Goal: Transaction & Acquisition: Purchase product/service

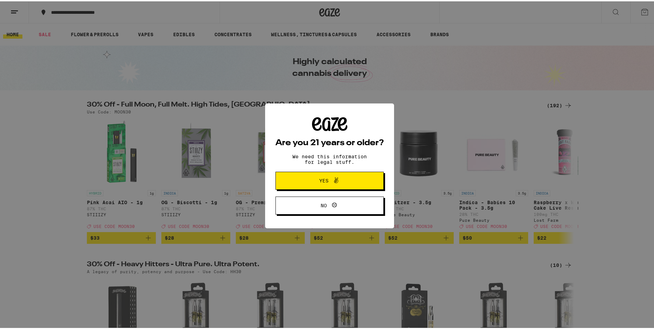
click at [319, 178] on span "Yes" at bounding box center [323, 179] width 9 height 5
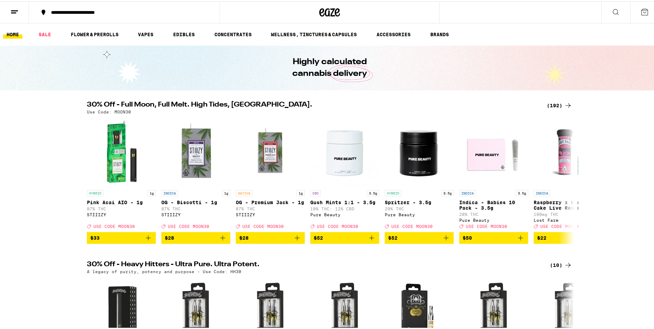
click at [634, 11] on button at bounding box center [644, 10] width 29 height 21
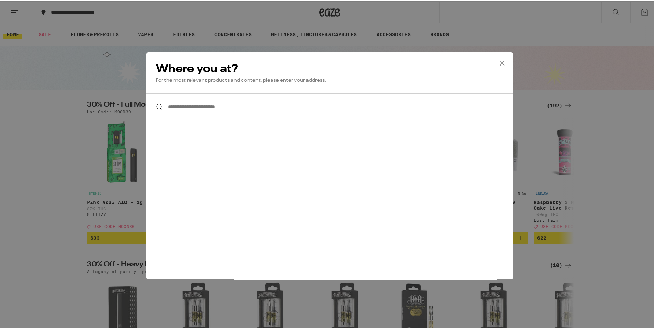
click at [503, 67] on icon at bounding box center [502, 62] width 10 height 10
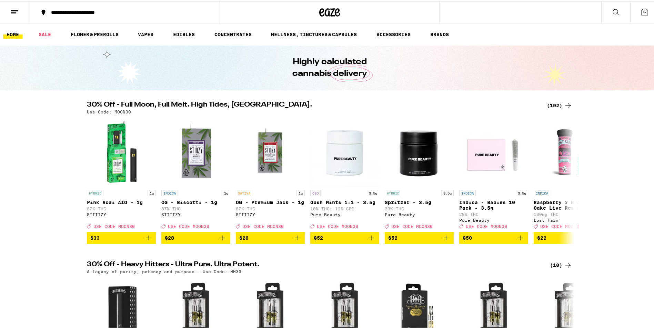
click at [13, 9] on line at bounding box center [14, 9] width 7 height 0
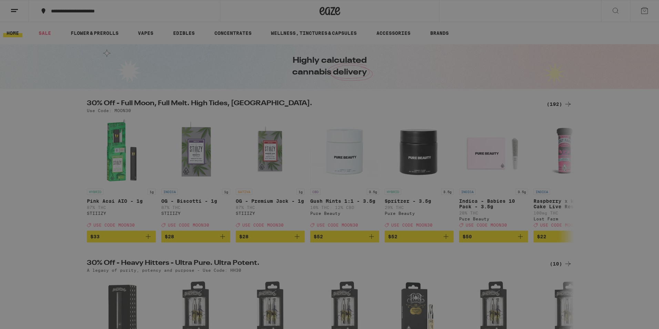
click at [96, 42] on button "Log In" at bounding box center [95, 37] width 121 height 14
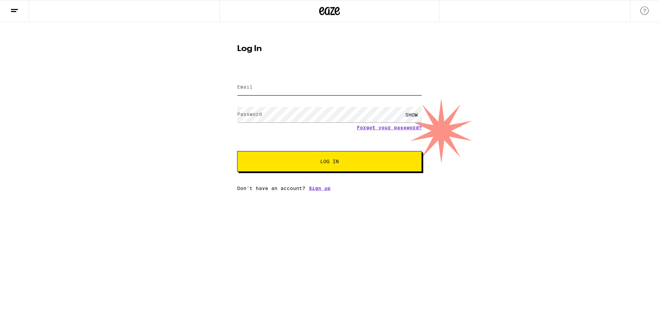
click at [253, 89] on input "Email" at bounding box center [329, 88] width 185 height 16
type input "[EMAIL_ADDRESS][DOMAIN_NAME]"
click at [237, 151] on button "Log In" at bounding box center [329, 161] width 185 height 21
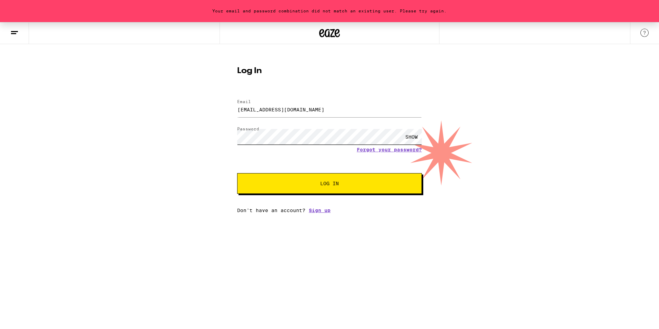
click at [0, 98] on html "Your email and password combination did not match an existing user. Please try …" at bounding box center [329, 106] width 659 height 213
click at [334, 115] on input "[EMAIL_ADDRESS][DOMAIN_NAME]" at bounding box center [329, 110] width 185 height 16
click at [0, 97] on html "Your email and password combination did not match an existing user. Please try …" at bounding box center [329, 106] width 659 height 213
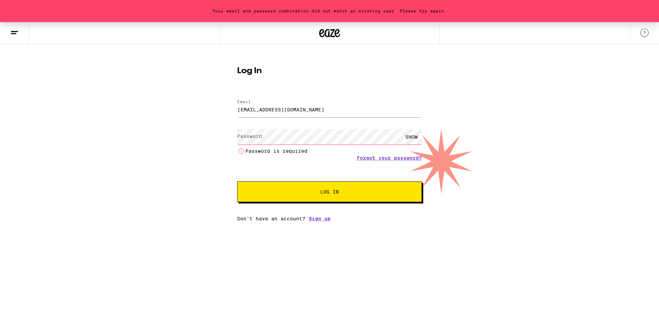
click at [250, 127] on div "SHOW Password is required" at bounding box center [329, 141] width 185 height 29
click at [250, 134] on label "Password" at bounding box center [249, 136] width 25 height 6
click at [393, 158] on link "Forgot your password?" at bounding box center [389, 158] width 65 height 6
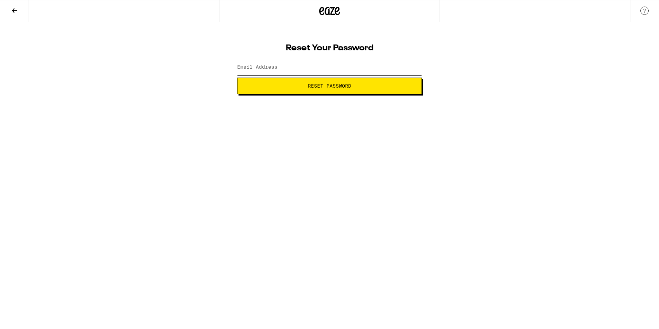
click at [302, 72] on input "Email Address" at bounding box center [329, 68] width 185 height 16
type input "[EMAIL_ADDRESS][DOMAIN_NAME]"
click at [361, 88] on span "Reset Password" at bounding box center [329, 85] width 173 height 5
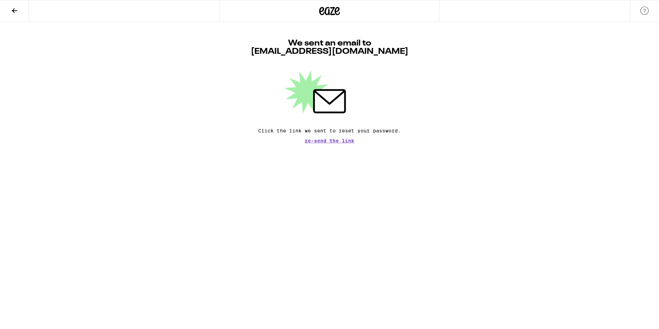
drag, startPoint x: 327, startPoint y: 139, endPoint x: 209, endPoint y: 15, distance: 171.2
click at [209, 22] on div "We sent an email to [EMAIL_ADDRESS][DOMAIN_NAME] Click the link we sent to rese…" at bounding box center [329, 82] width 659 height 121
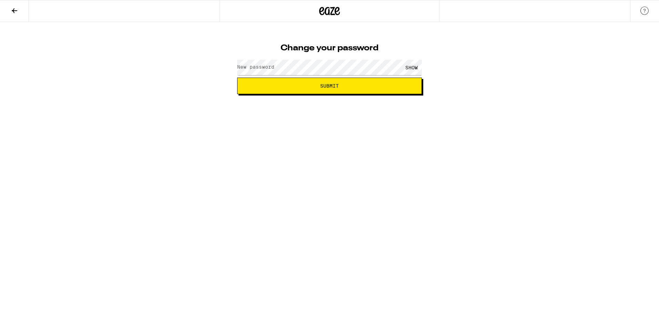
click at [271, 67] on label "New password" at bounding box center [255, 67] width 37 height 6
click at [237, 78] on button "Submit" at bounding box center [329, 86] width 185 height 17
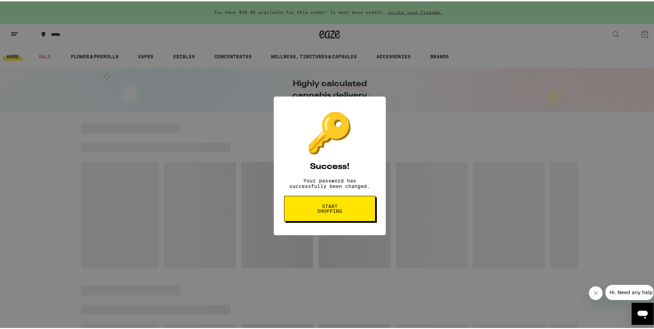
click at [342, 209] on span "Start shopping" at bounding box center [330, 207] width 36 height 10
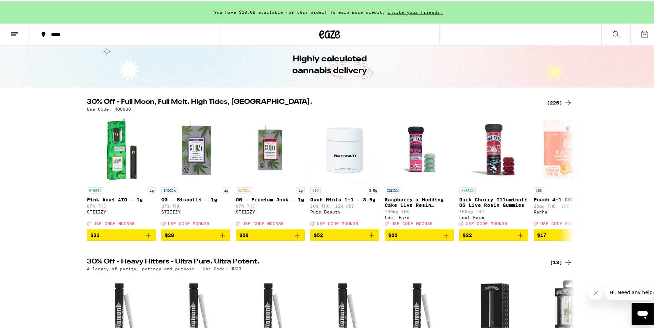
scroll to position [34, 0]
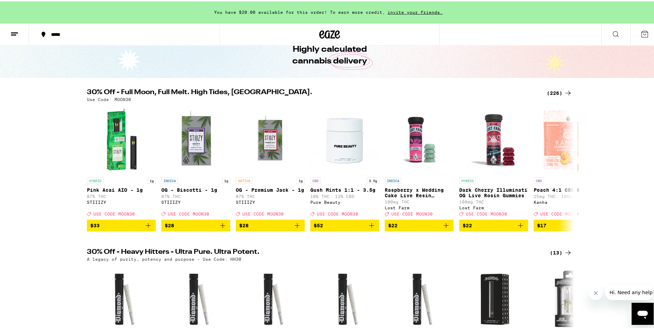
click at [20, 32] on button at bounding box center [14, 33] width 29 height 22
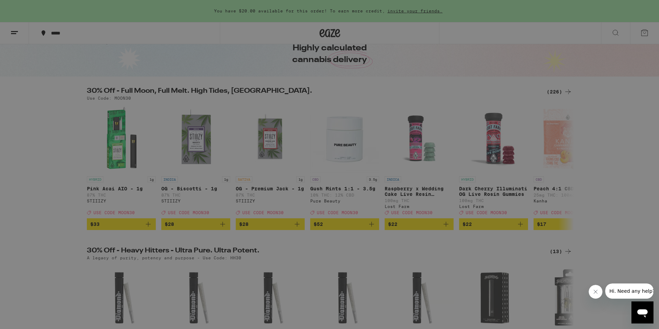
click at [255, 46] on div "Menu Shop Buy It Again Sale Flower & Prerolls Vapes Edibles Concentrates Wellne…" at bounding box center [329, 164] width 659 height 329
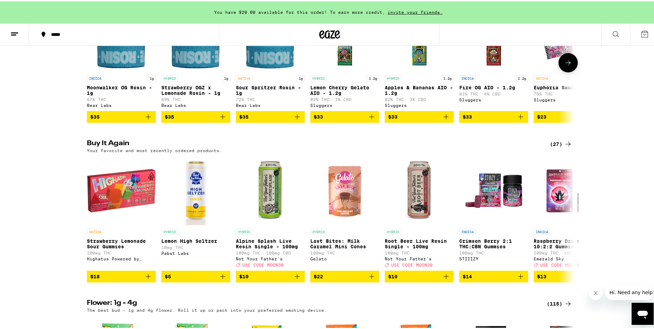
scroll to position [655, 0]
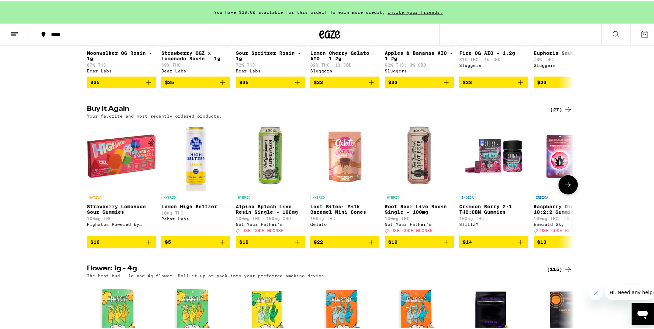
click at [262, 213] on p "Alpine Splash Live Resin Single - 100mg" at bounding box center [270, 207] width 69 height 11
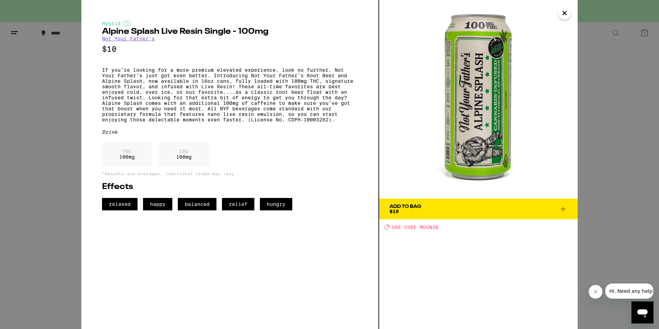
click at [565, 12] on icon "Close" at bounding box center [565, 13] width 8 height 10
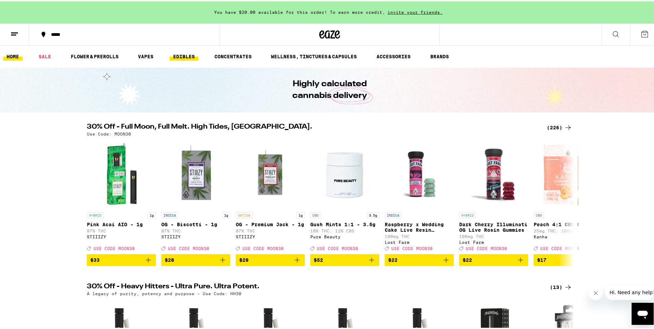
click at [187, 56] on link "EDIBLES" at bounding box center [184, 55] width 29 height 8
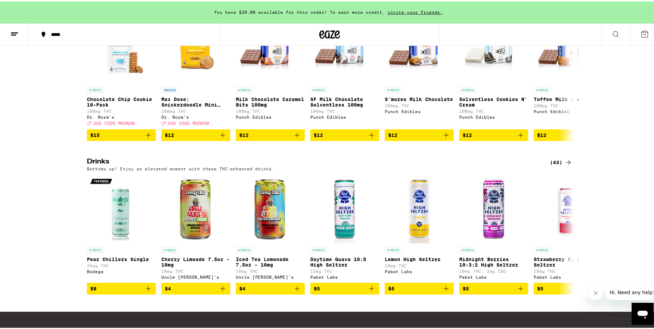
scroll to position [345, 0]
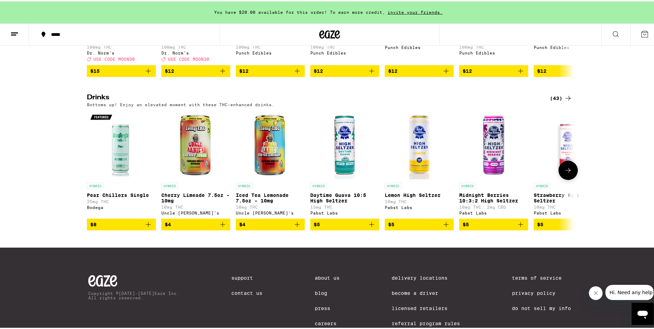
click at [568, 173] on icon at bounding box center [568, 169] width 8 height 8
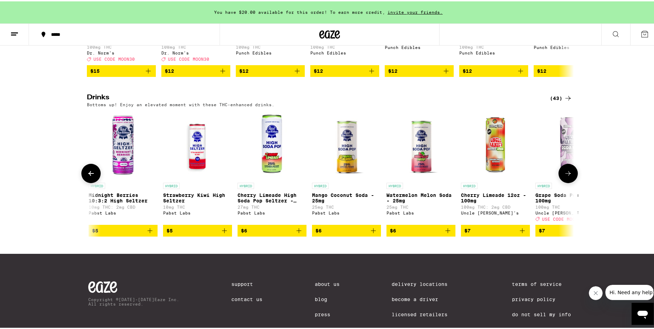
scroll to position [0, 410]
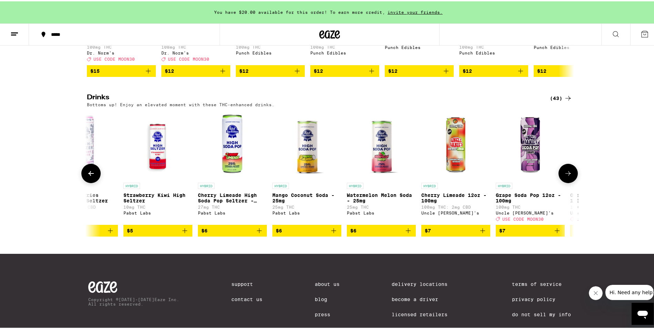
click at [568, 181] on button at bounding box center [568, 171] width 19 height 19
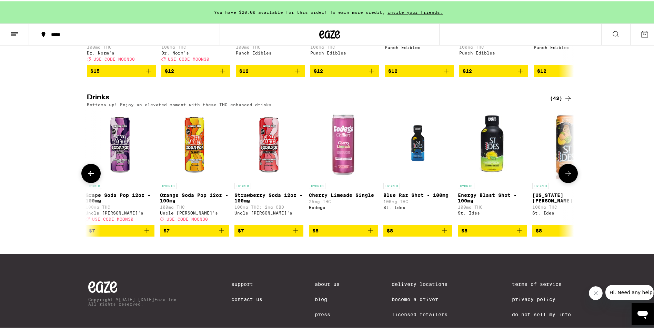
click at [568, 181] on button at bounding box center [568, 171] width 19 height 19
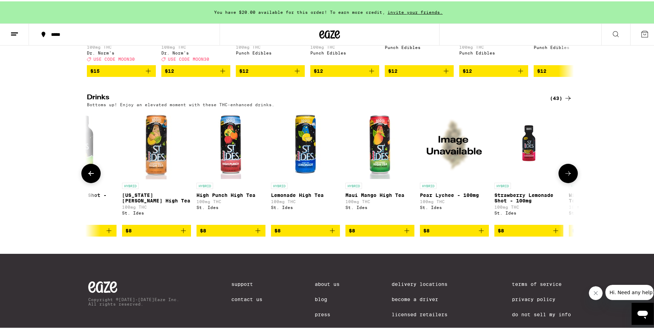
click at [568, 181] on button at bounding box center [568, 171] width 19 height 19
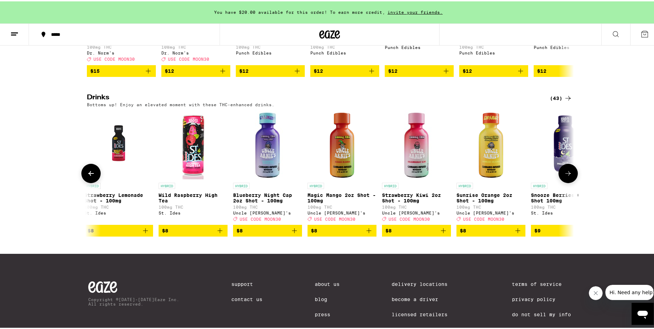
click at [568, 181] on button at bounding box center [568, 171] width 19 height 19
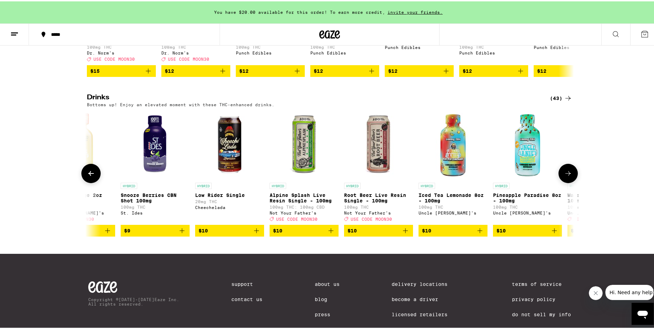
click at [568, 181] on button at bounding box center [568, 171] width 19 height 19
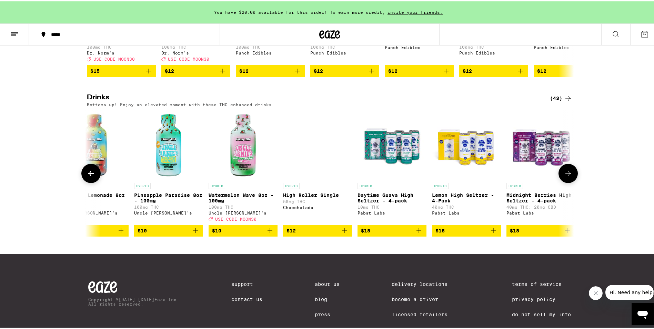
scroll to position [0, 2462]
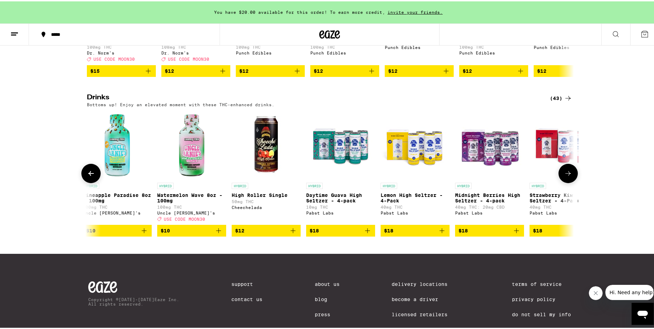
click at [568, 181] on button at bounding box center [568, 171] width 19 height 19
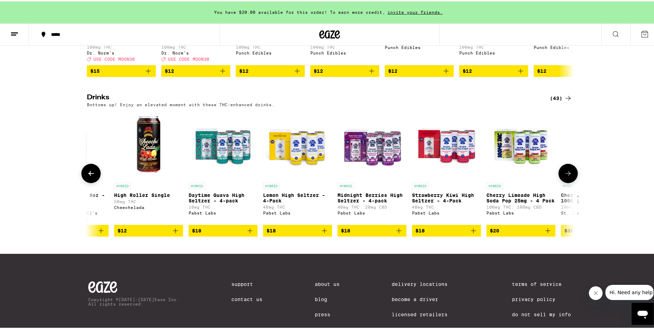
scroll to position [0, 2717]
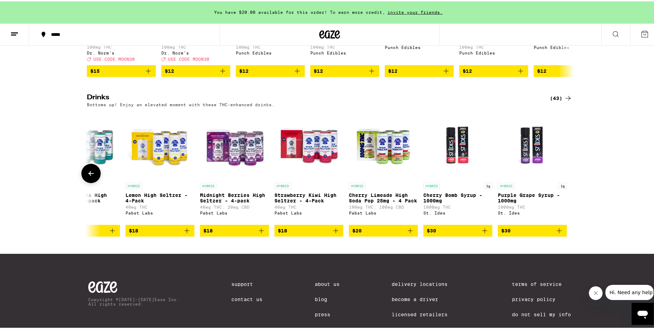
click at [89, 176] on icon at bounding box center [91, 172] width 8 height 8
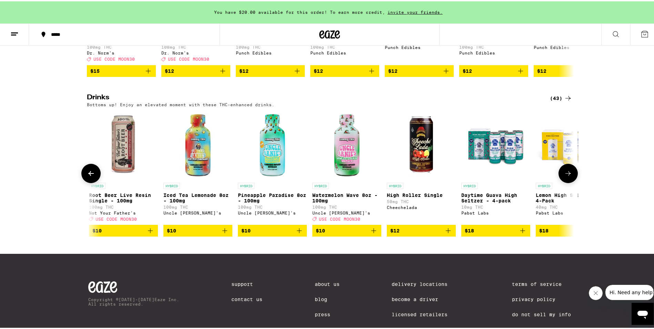
click at [89, 176] on icon at bounding box center [91, 172] width 8 height 8
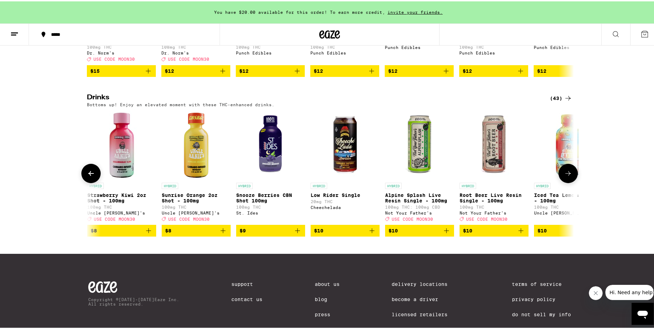
scroll to position [0, 1896]
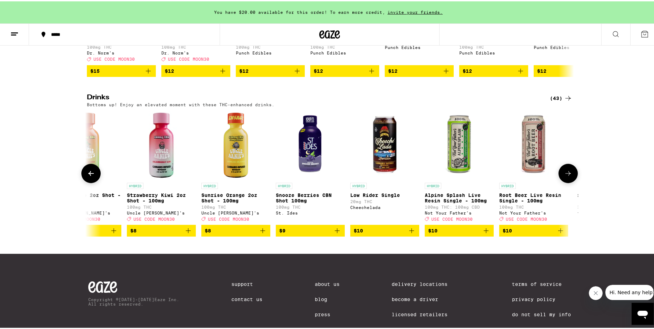
click at [89, 176] on icon at bounding box center [91, 172] width 8 height 8
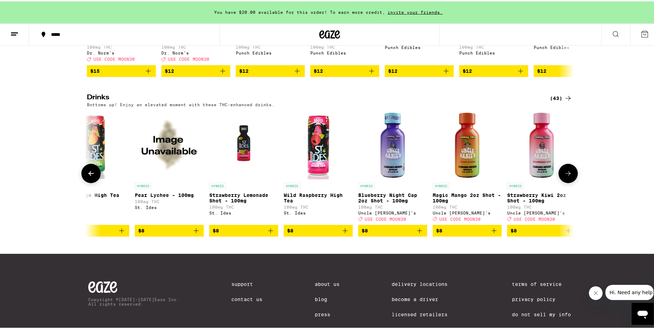
scroll to position [0, 1486]
